Goal: Navigation & Orientation: Find specific page/section

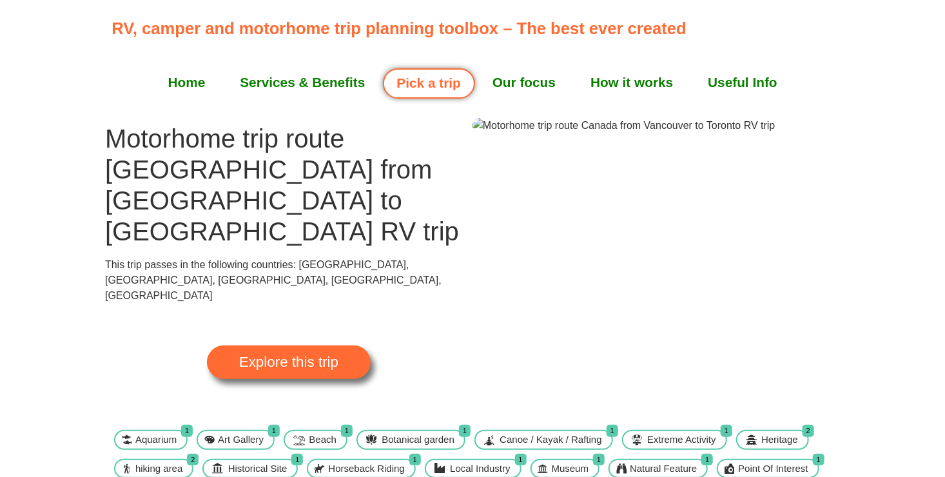
click at [284, 345] on link "Explore this trip" at bounding box center [289, 362] width 164 height 34
